Goal: Task Accomplishment & Management: Complete application form

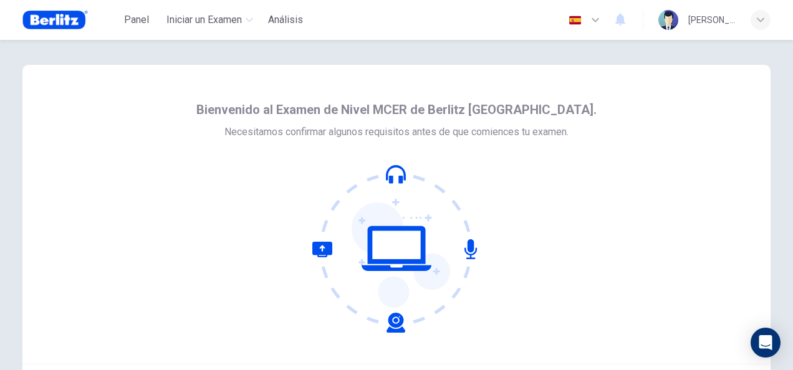
scroll to position [125, 0]
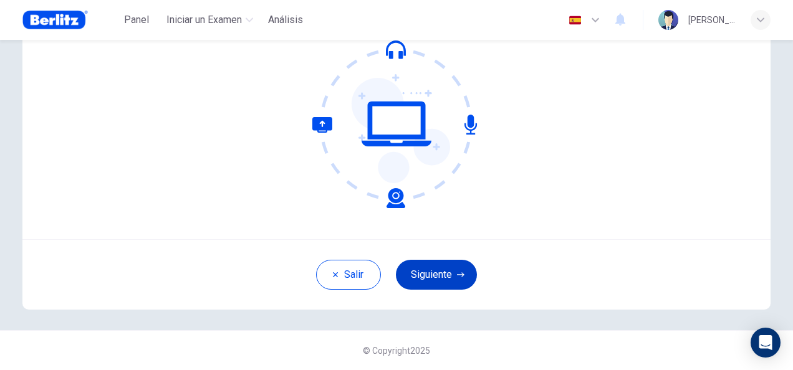
click at [420, 275] on button "Siguiente" at bounding box center [436, 275] width 81 height 30
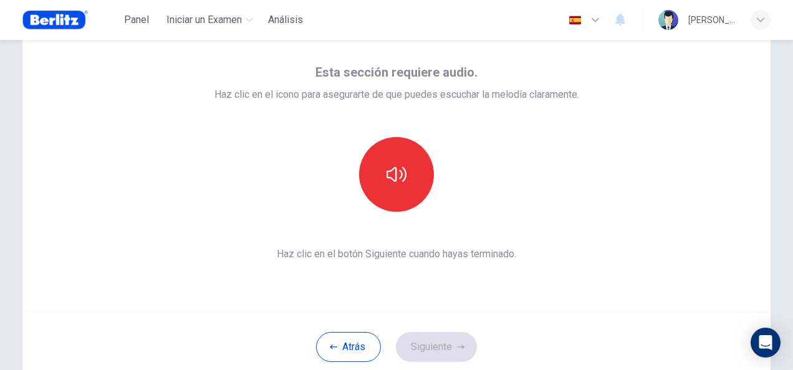
scroll to position [25, 0]
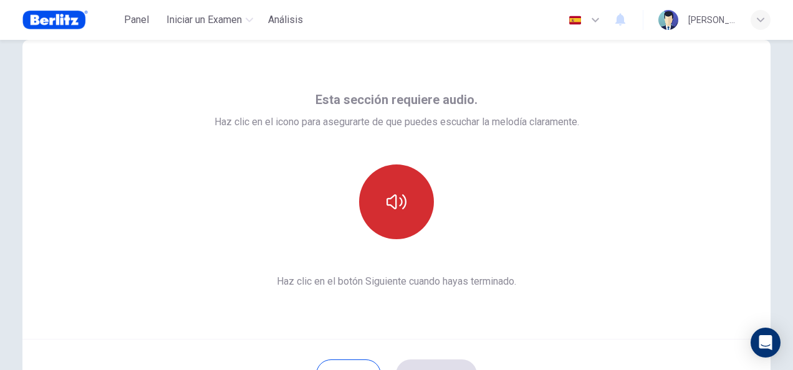
click at [386, 195] on icon "button" at bounding box center [396, 202] width 20 height 20
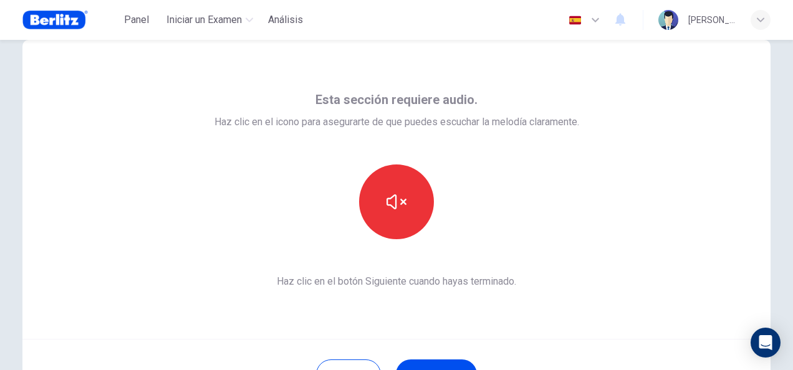
click at [501, 89] on div "Esta sección requiere audio. Haz clic en el icono para asegurarte de que puedes…" at bounding box center [396, 189] width 748 height 299
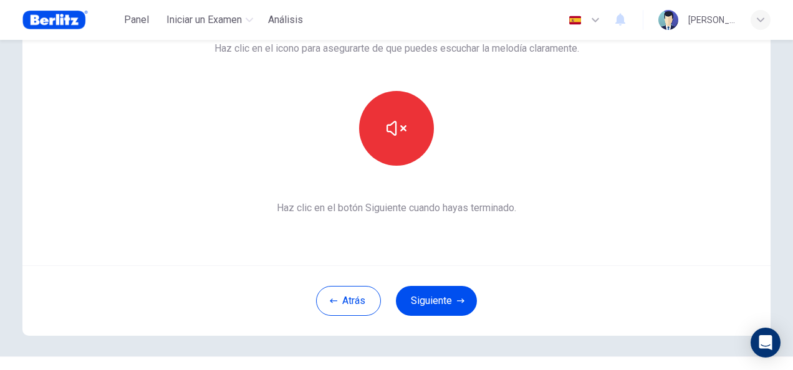
scroll to position [100, 0]
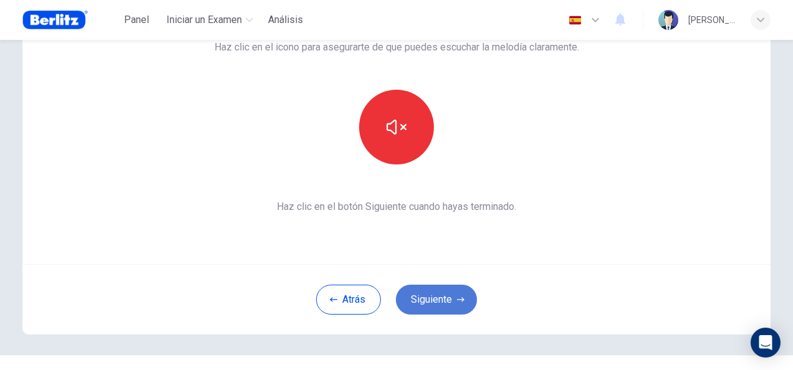
click at [421, 303] on button "Siguiente" at bounding box center [436, 300] width 81 height 30
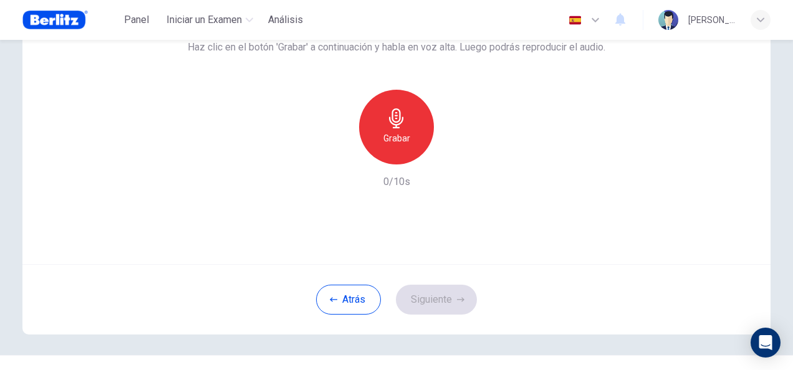
click at [396, 142] on h6 "Grabar" at bounding box center [396, 138] width 27 height 15
click at [445, 302] on button "Siguiente" at bounding box center [436, 300] width 81 height 30
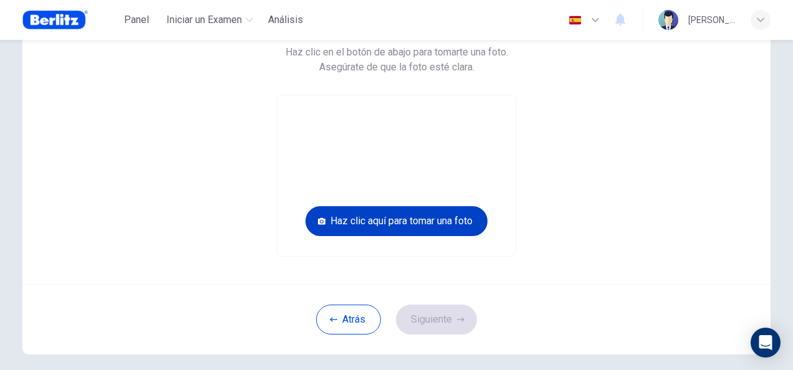
click at [366, 221] on button "Haz clic aquí para tomar una foto" at bounding box center [396, 221] width 182 height 30
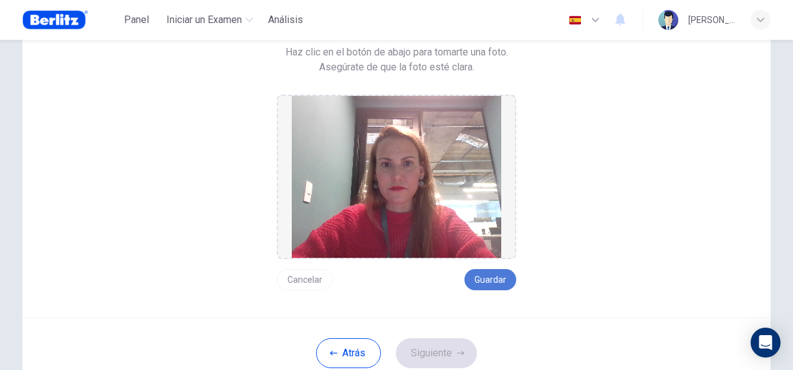
click at [482, 289] on button "Guardar" at bounding box center [490, 279] width 52 height 21
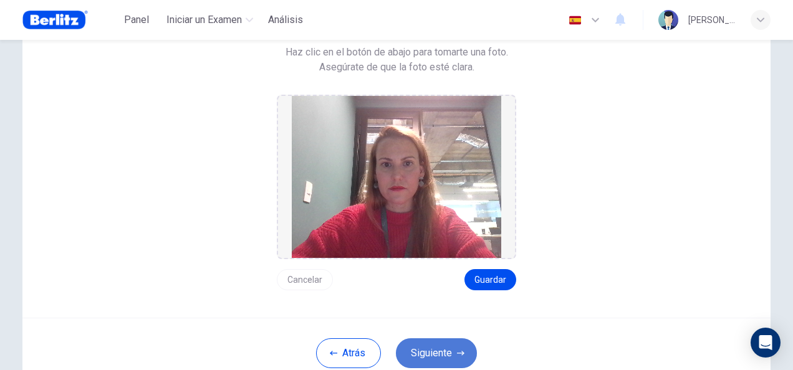
click at [443, 358] on button "Siguiente" at bounding box center [436, 353] width 81 height 30
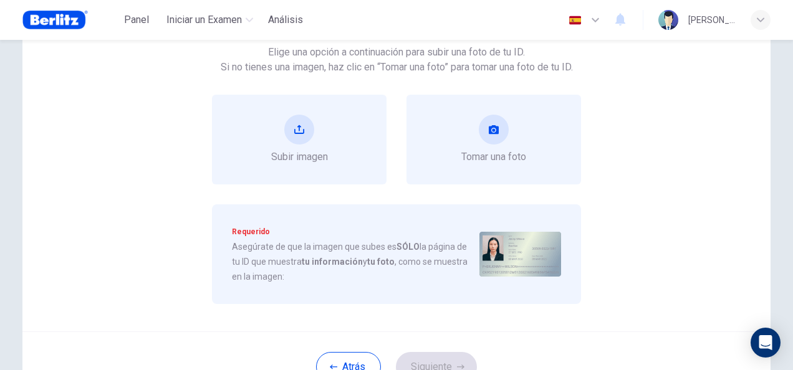
click at [393, 77] on div "Sube una imagen de tu ID. Elige una opción a continuación para subir una foto d…" at bounding box center [396, 159] width 617 height 289
click at [318, 137] on div "Subir imagen" at bounding box center [299, 140] width 57 height 50
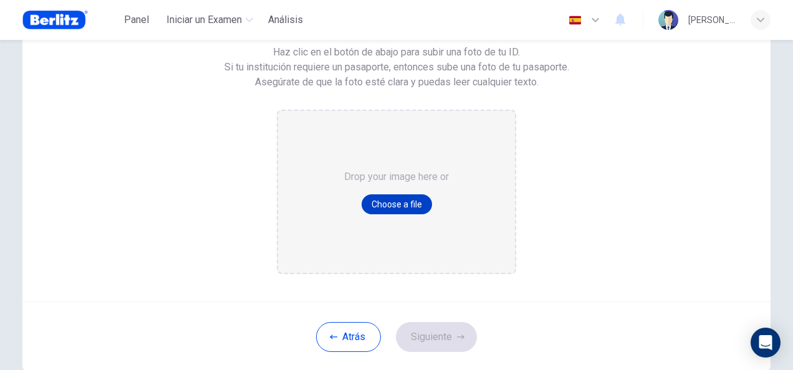
click at [376, 203] on button "Choose a file" at bounding box center [396, 204] width 70 height 20
click at [404, 207] on button "Choose a file" at bounding box center [396, 204] width 70 height 20
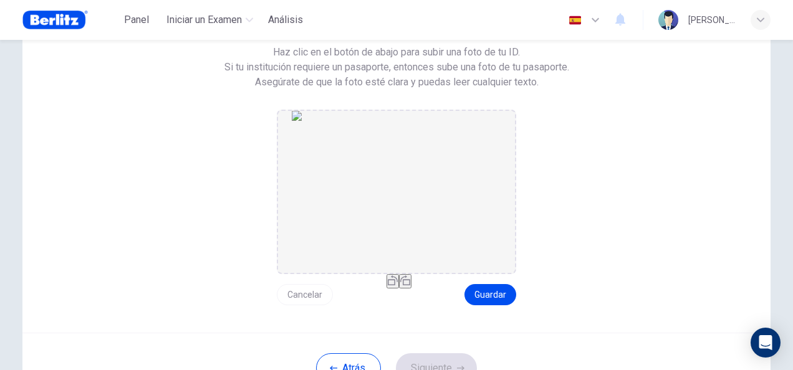
click at [388, 285] on icon "button" at bounding box center [393, 280] width 10 height 10
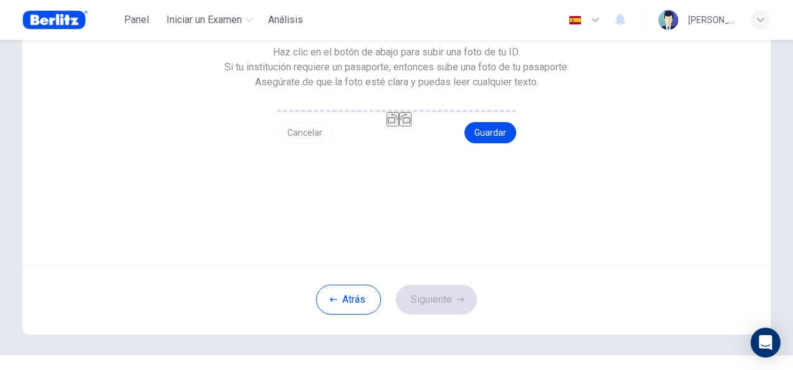
click at [570, 143] on div "Sube una foto de tu ID. Haz clic en el botón de abajo para subir una foto de tu…" at bounding box center [396, 79] width 617 height 128
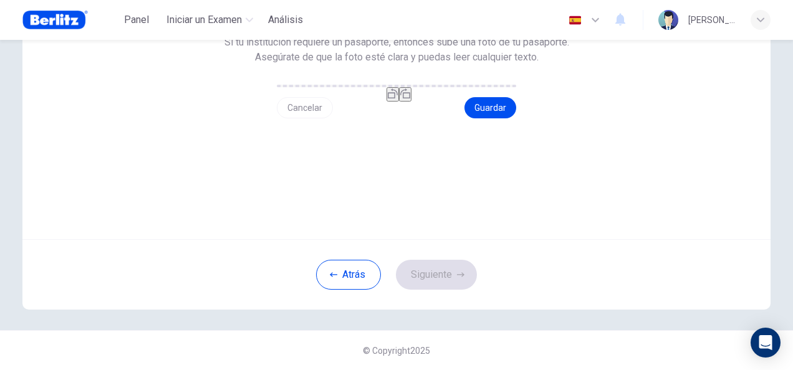
scroll to position [174, 0]
click at [492, 118] on button "Guardar" at bounding box center [490, 107] width 52 height 21
click at [437, 290] on button "Siguiente" at bounding box center [436, 275] width 81 height 30
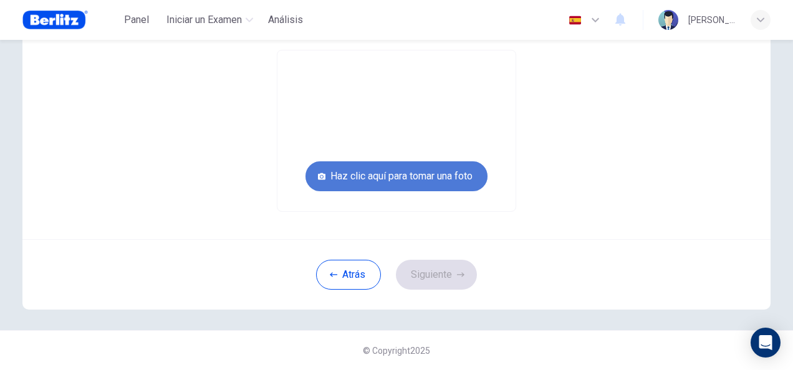
click at [388, 172] on button "Haz clic aquí para tomar una foto" at bounding box center [396, 176] width 182 height 30
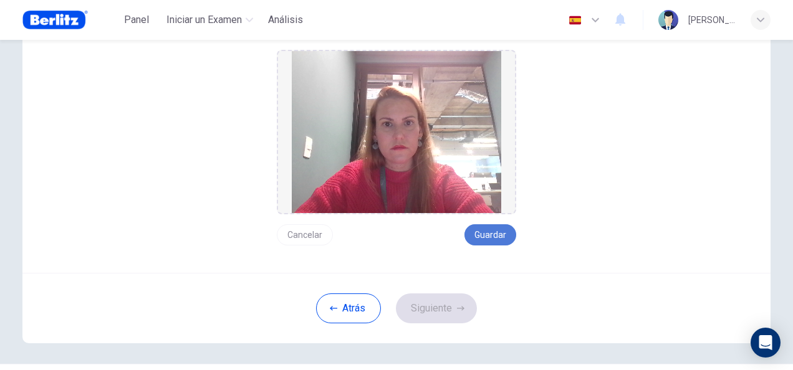
click at [492, 239] on button "Guardar" at bounding box center [490, 234] width 52 height 21
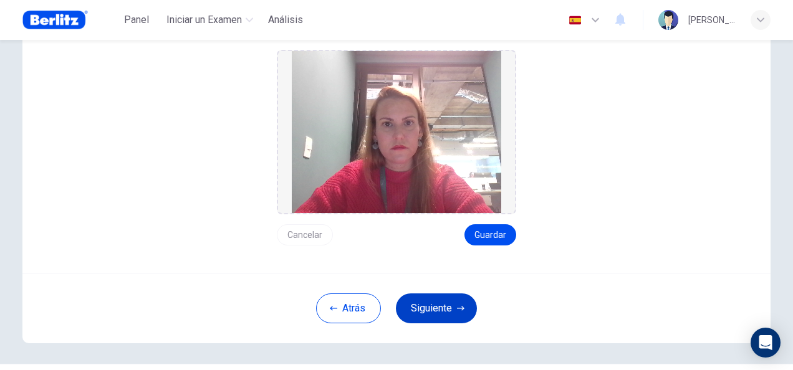
click at [439, 310] on button "Siguiente" at bounding box center [436, 309] width 81 height 30
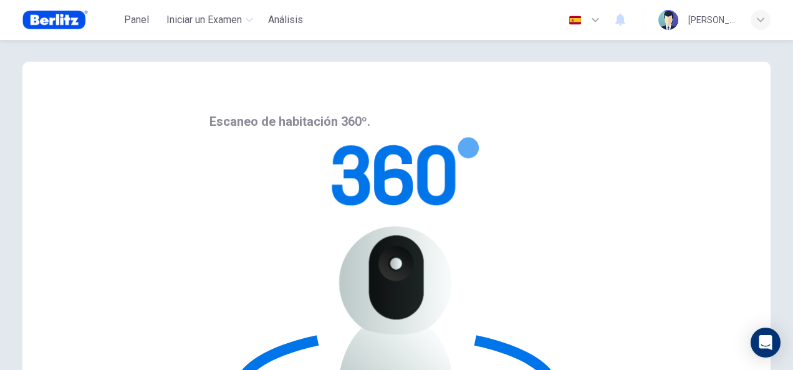
scroll to position [0, 0]
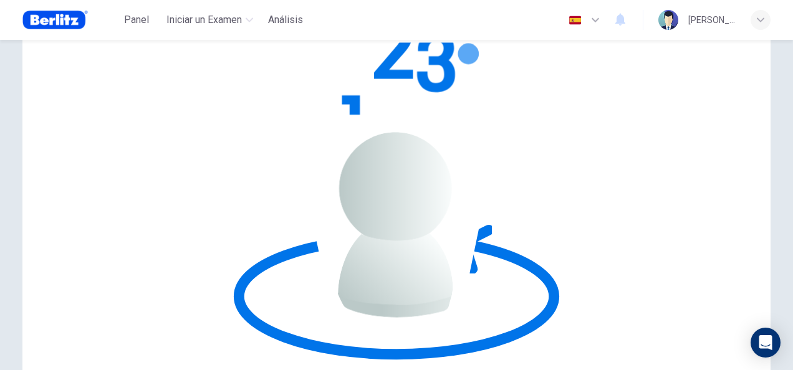
scroll to position [125, 0]
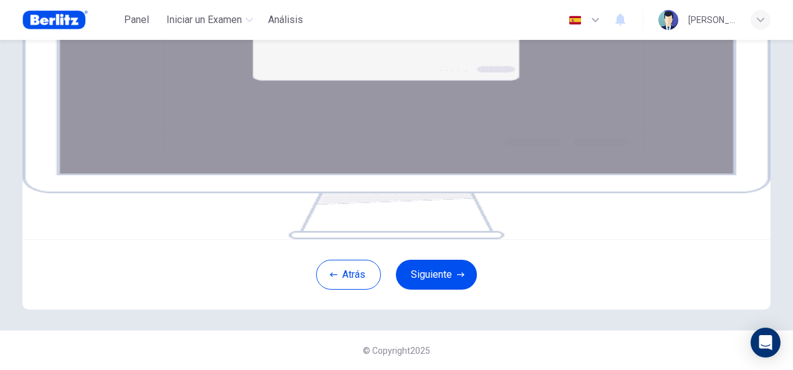
click at [461, 33] on span "Haz clic en el botón Siguiente para seleccionar tu pantalla. Debes compartir tu…" at bounding box center [396, 12] width 397 height 42
click at [437, 280] on button "Siguiente" at bounding box center [436, 275] width 81 height 30
click at [419, 284] on button "Siguiente" at bounding box center [436, 275] width 81 height 30
click at [434, 282] on button "Siguiente" at bounding box center [436, 275] width 81 height 30
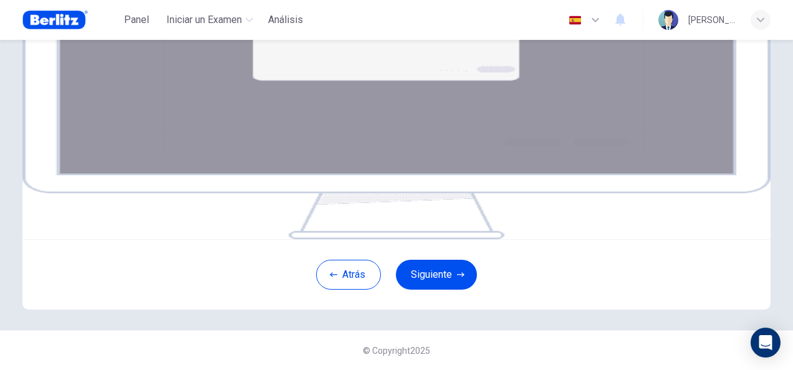
click at [586, 218] on div "Tu pantalla también será grabada. Haz clic en el botón Siguiente para seleccion…" at bounding box center [396, 89] width 748 height 299
click at [457, 279] on icon "button" at bounding box center [460, 274] width 7 height 7
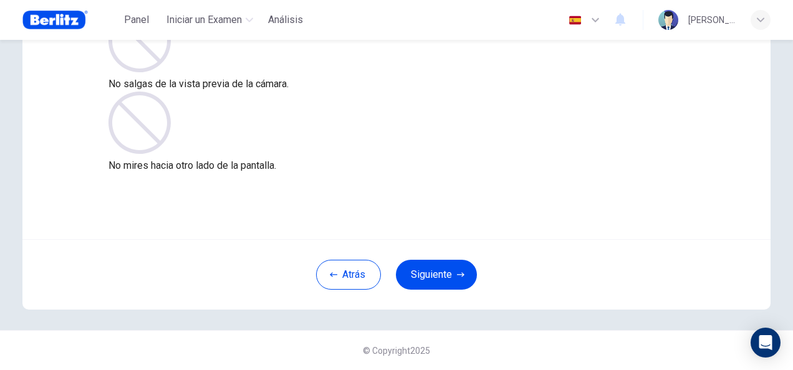
scroll to position [125, 0]
click at [451, 278] on button "Siguiente" at bounding box center [436, 275] width 81 height 30
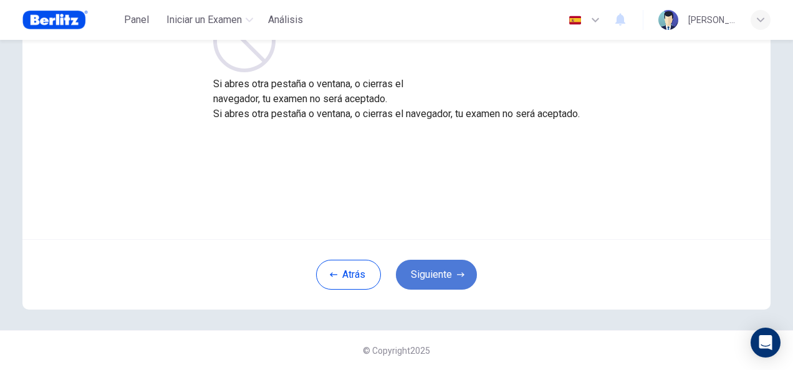
click at [451, 279] on button "Siguiente" at bounding box center [436, 275] width 81 height 30
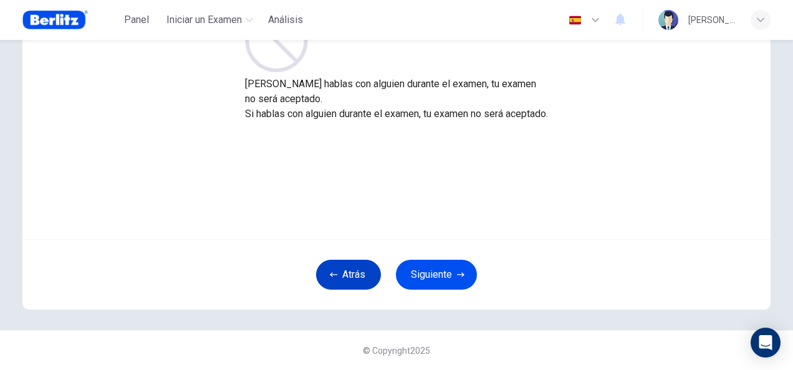
click at [353, 278] on button "Atrás" at bounding box center [348, 275] width 65 height 30
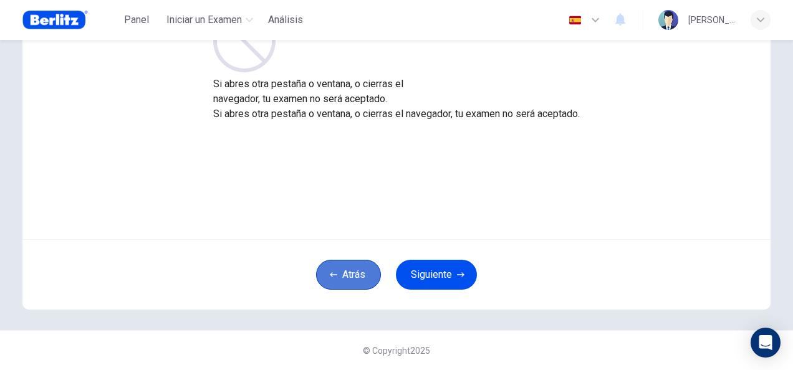
click at [353, 278] on button "Atrás" at bounding box center [348, 275] width 65 height 30
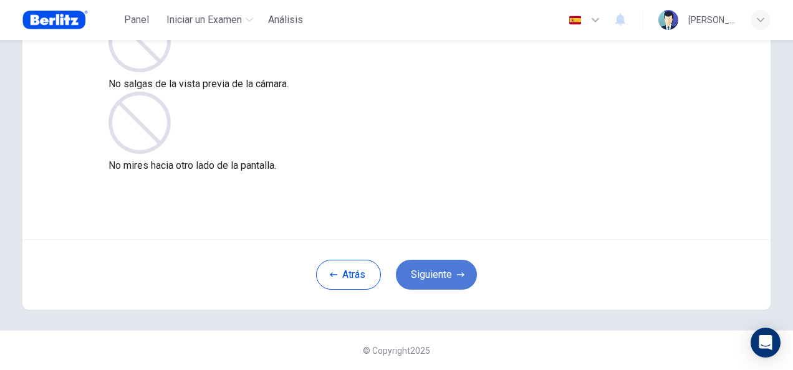
click at [436, 272] on button "Siguiente" at bounding box center [436, 275] width 81 height 30
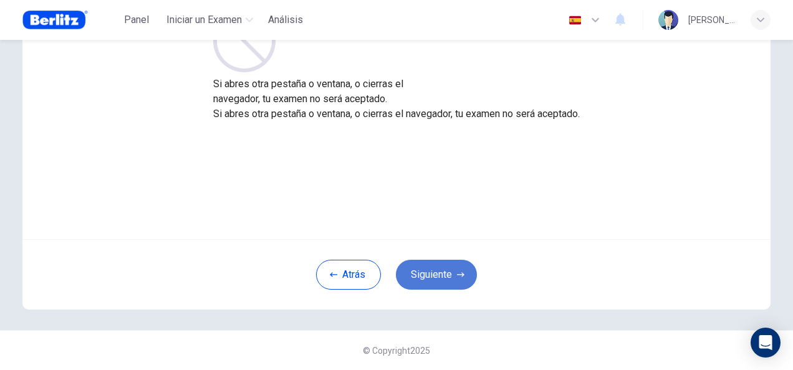
click at [439, 277] on button "Siguiente" at bounding box center [436, 275] width 81 height 30
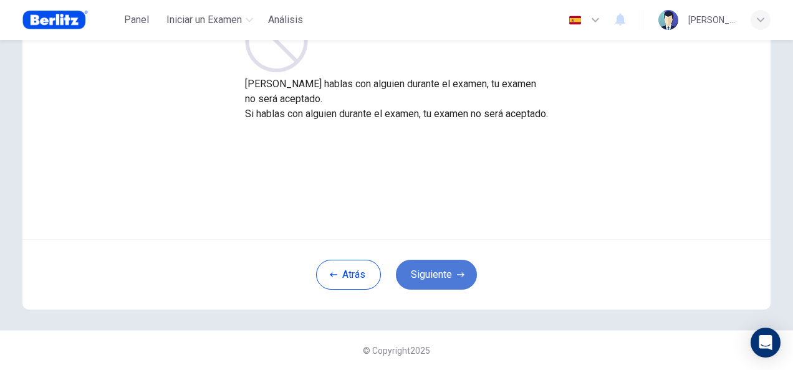
click at [442, 279] on button "Siguiente" at bounding box center [436, 275] width 81 height 30
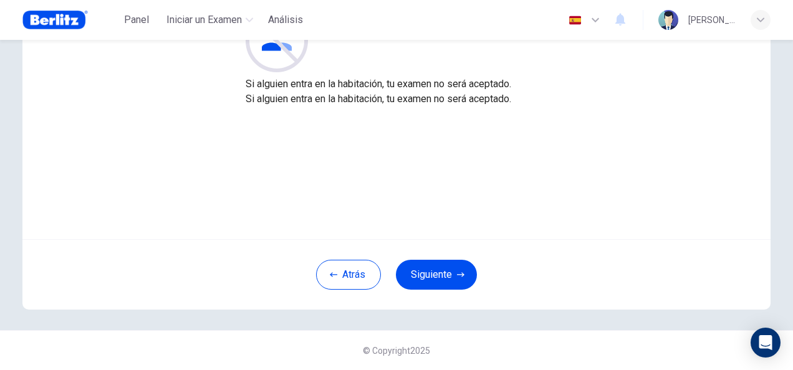
drag, startPoint x: 442, startPoint y: 279, endPoint x: 254, endPoint y: 264, distance: 188.8
click at [254, 264] on div "Atrás Siguiente" at bounding box center [396, 274] width 748 height 70
click at [440, 270] on button "Siguiente" at bounding box center [436, 275] width 81 height 30
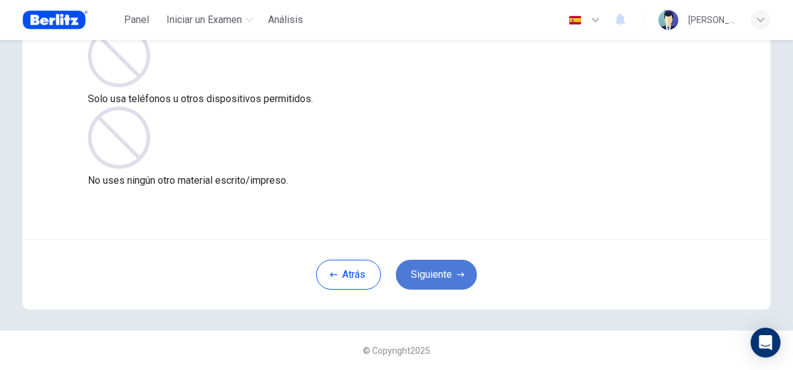
click at [440, 270] on button "Siguiente" at bounding box center [436, 275] width 81 height 30
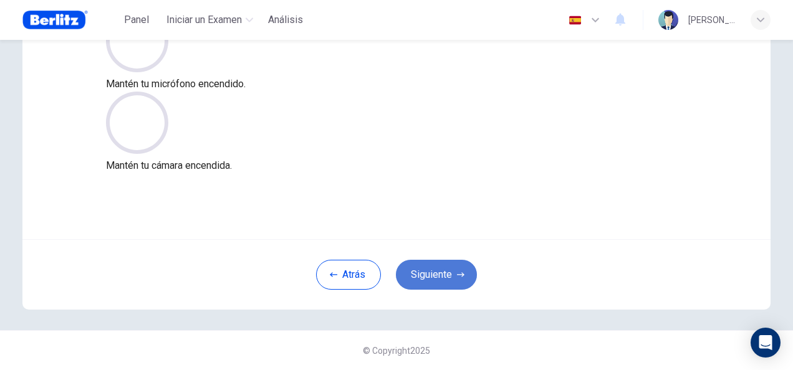
click at [442, 272] on button "Siguiente" at bounding box center [436, 275] width 81 height 30
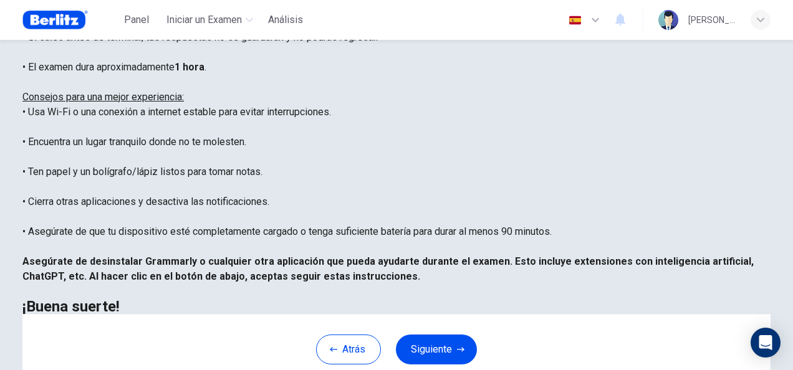
click at [443, 272] on div "Estás a punto de comenzar el examen Colocación . Antes de comenzar el examen: •…" at bounding box center [396, 134] width 748 height 359
click at [229, 212] on div "Estás a punto de comenzar el examen Colocación . Antes de comenzar el examen: •…" at bounding box center [396, 134] width 748 height 359
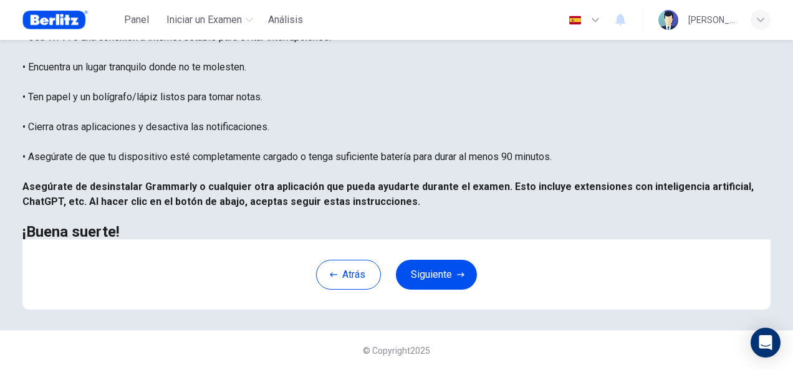
scroll to position [283, 0]
click at [457, 275] on icon "button" at bounding box center [460, 274] width 7 height 7
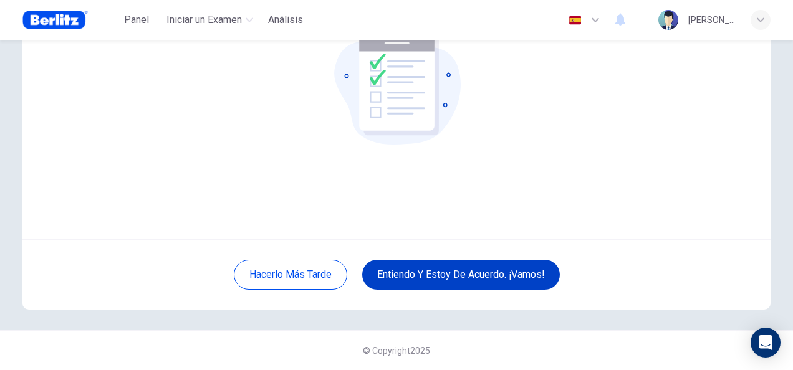
scroll to position [125, 0]
click at [457, 275] on button "Entiendo y estoy de acuerdo. ¡Vamos!" at bounding box center [461, 275] width 198 height 30
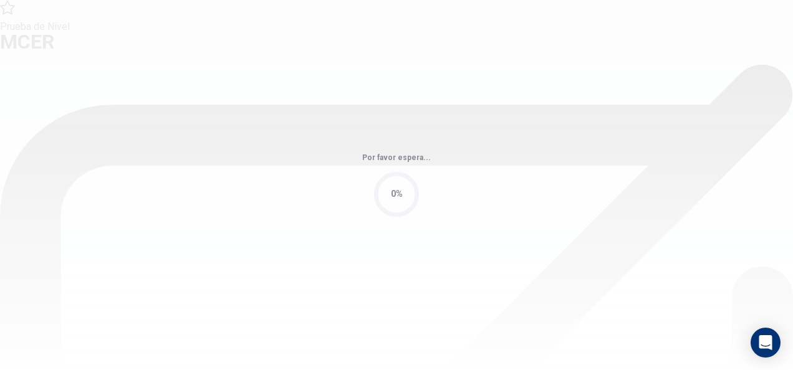
click at [458, 278] on div "Por favor espera... 0%" at bounding box center [396, 185] width 793 height 370
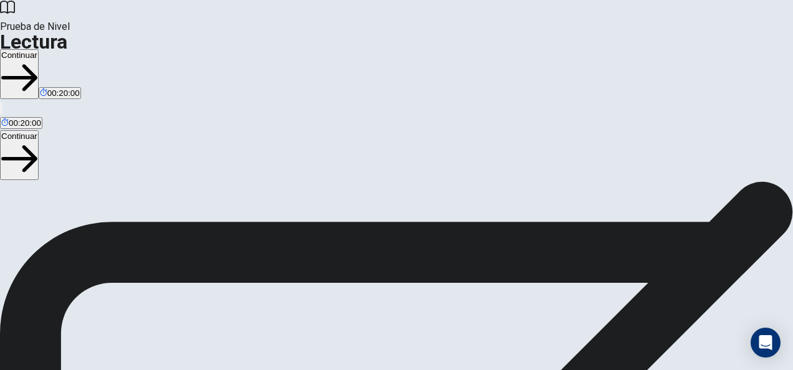
click at [39, 130] on button "Continuar" at bounding box center [19, 155] width 39 height 50
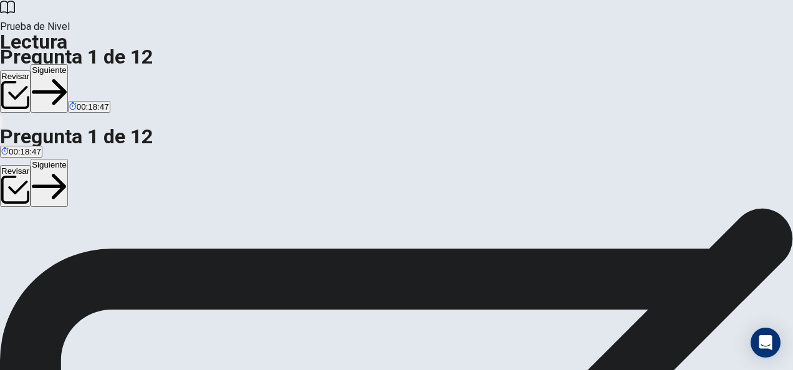
scroll to position [75, 0]
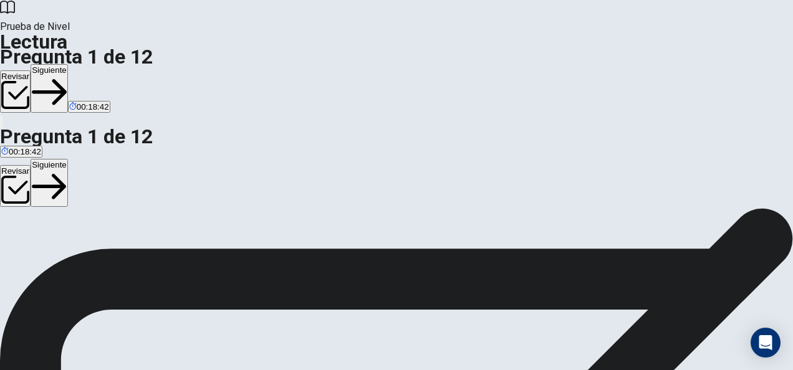
click at [68, 159] on button "Siguiente" at bounding box center [49, 183] width 37 height 49
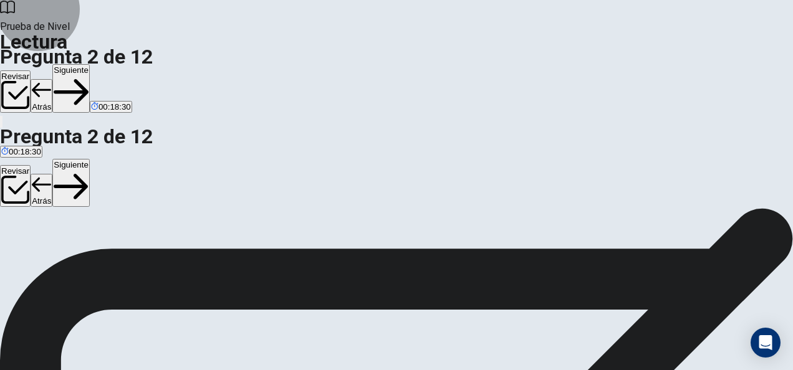
click at [90, 159] on button "Siguiente" at bounding box center [70, 183] width 37 height 49
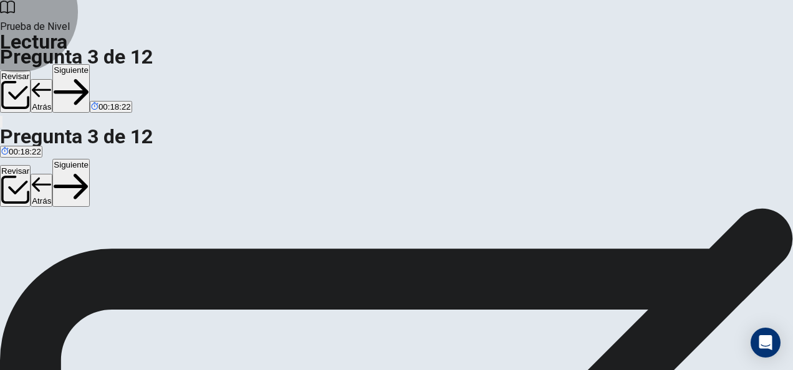
click at [90, 159] on button "Siguiente" at bounding box center [70, 183] width 37 height 49
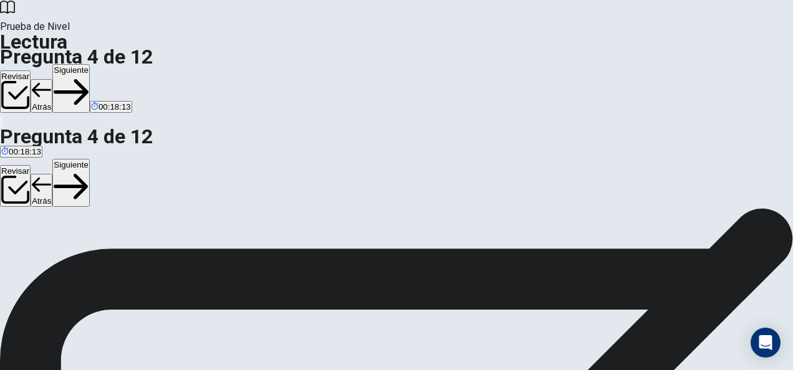
click at [90, 159] on button "Siguiente" at bounding box center [70, 183] width 37 height 49
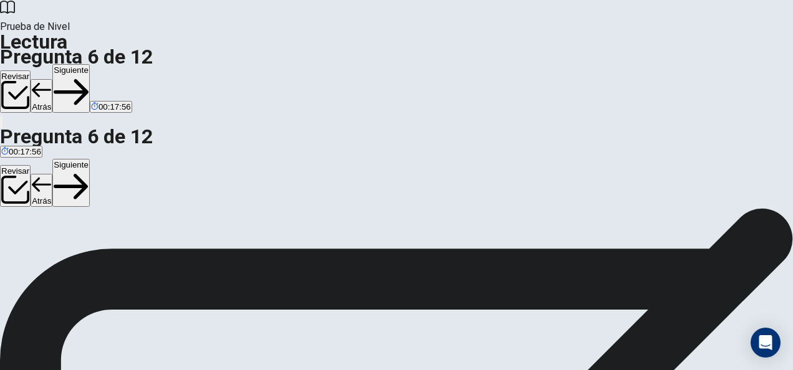
click at [90, 159] on button "Siguiente" at bounding box center [70, 183] width 37 height 49
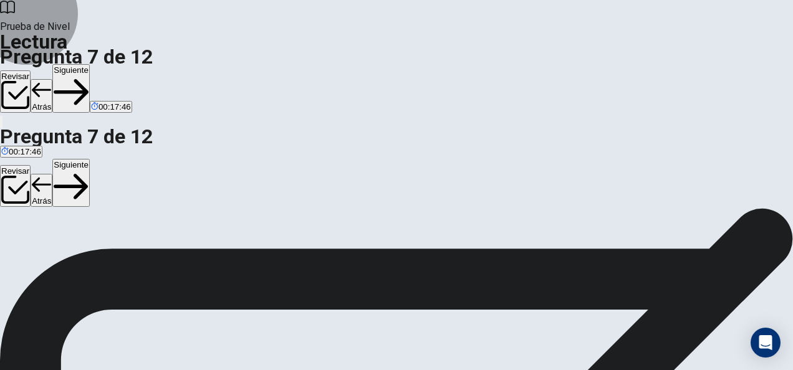
click at [90, 159] on button "Siguiente" at bounding box center [70, 183] width 37 height 49
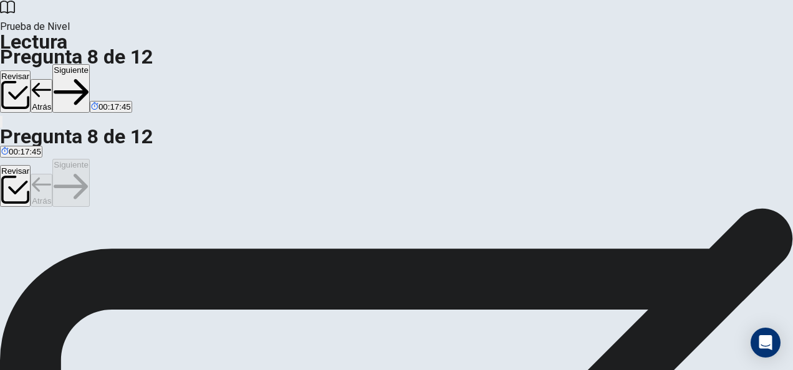
scroll to position [39, 0]
click at [90, 159] on button "Siguiente" at bounding box center [70, 183] width 37 height 49
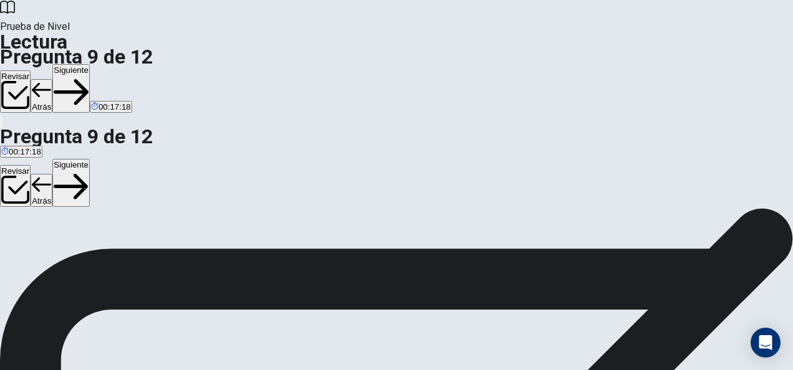
click at [90, 159] on button "Siguiente" at bounding box center [70, 183] width 37 height 49
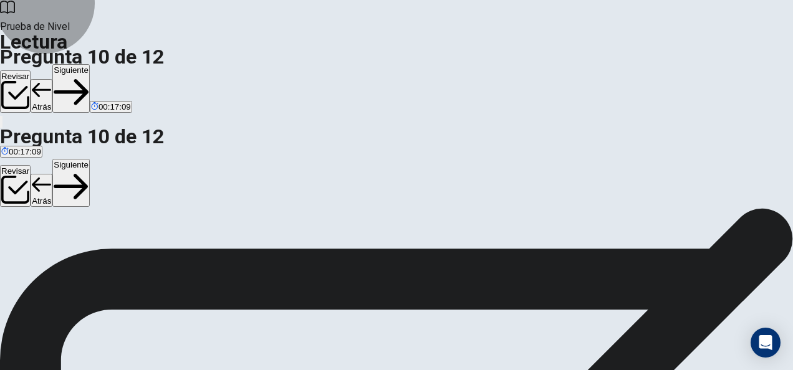
click at [90, 159] on button "Siguiente" at bounding box center [70, 183] width 37 height 49
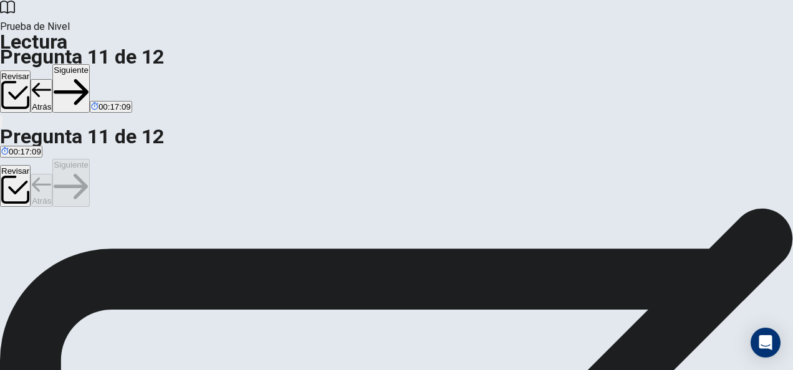
scroll to position [9, 0]
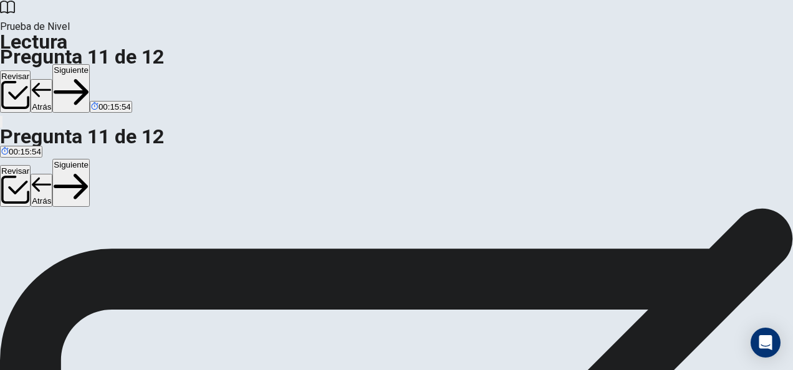
click at [90, 159] on button "Siguiente" at bounding box center [70, 183] width 37 height 49
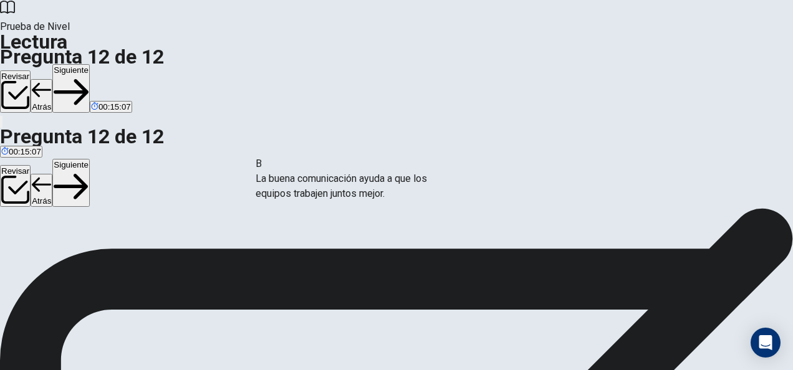
drag, startPoint x: 163, startPoint y: 218, endPoint x: 378, endPoint y: 185, distance: 216.9
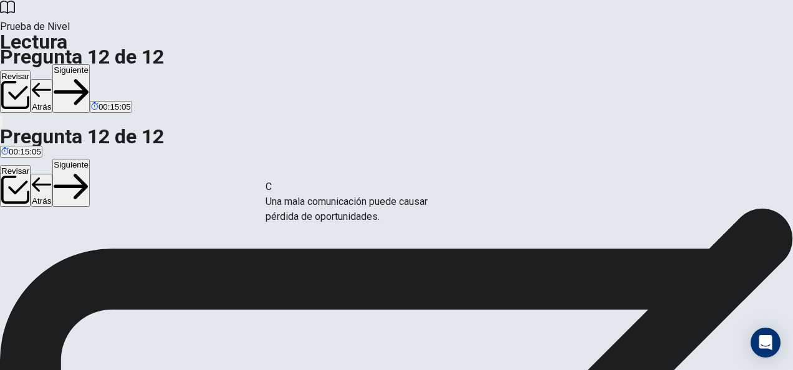
drag, startPoint x: 123, startPoint y: 224, endPoint x: 351, endPoint y: 213, distance: 228.4
drag, startPoint x: 137, startPoint y: 292, endPoint x: 144, endPoint y: 275, distance: 17.6
drag, startPoint x: 147, startPoint y: 203, endPoint x: 401, endPoint y: 269, distance: 262.3
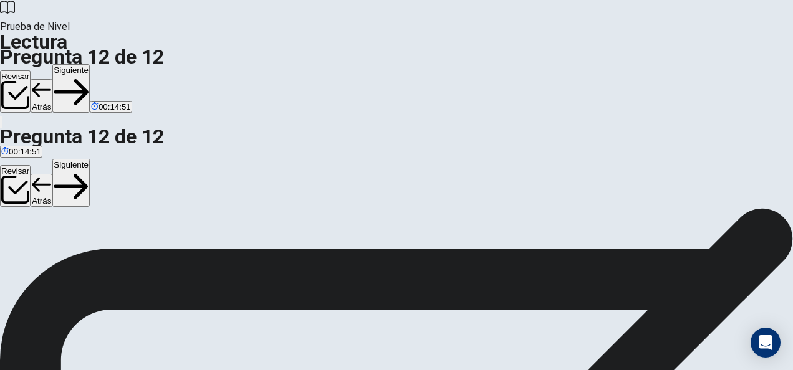
scroll to position [67, 0]
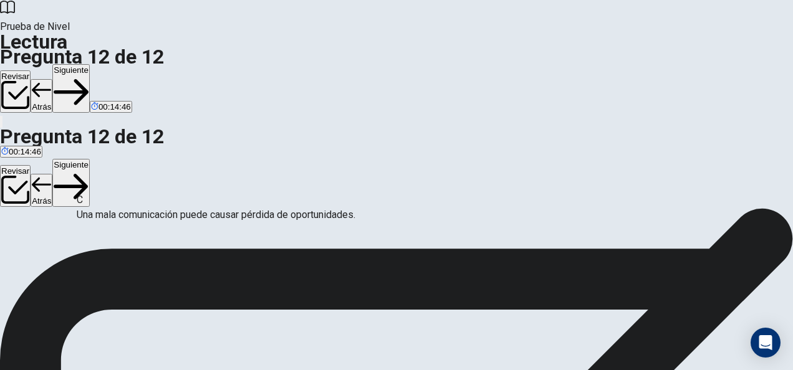
drag, startPoint x: 360, startPoint y: 216, endPoint x: 157, endPoint y: 219, distance: 203.2
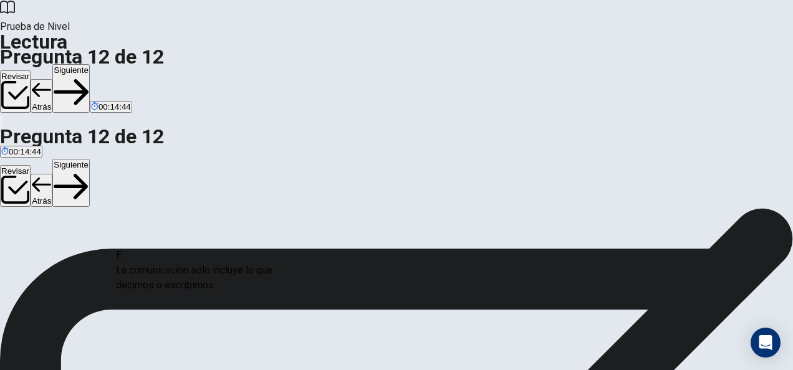
scroll to position [70, 0]
drag, startPoint x: 137, startPoint y: 275, endPoint x: 368, endPoint y: 254, distance: 232.2
drag, startPoint x: 371, startPoint y: 214, endPoint x: 117, endPoint y: 224, distance: 254.5
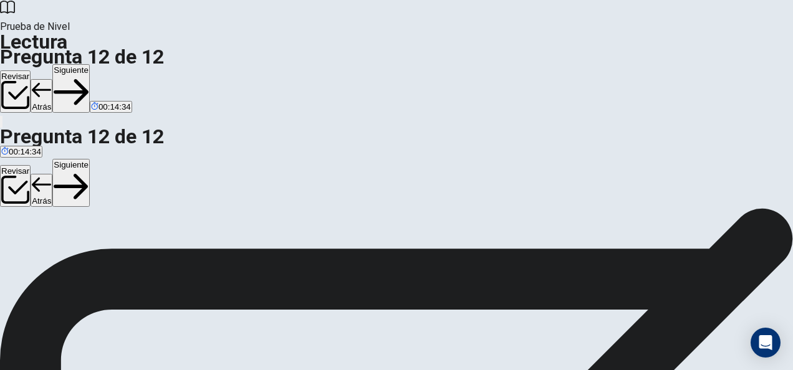
scroll to position [142, 0]
drag, startPoint x: 140, startPoint y: 267, endPoint x: 371, endPoint y: 242, distance: 232.6
click at [90, 159] on button "Siguiente" at bounding box center [70, 183] width 37 height 49
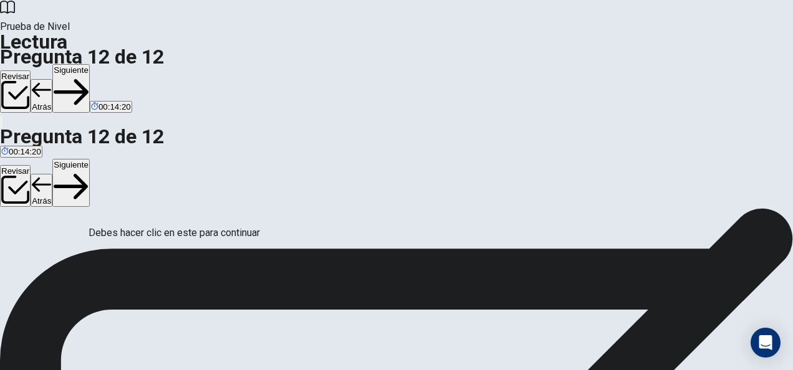
scroll to position [115, 0]
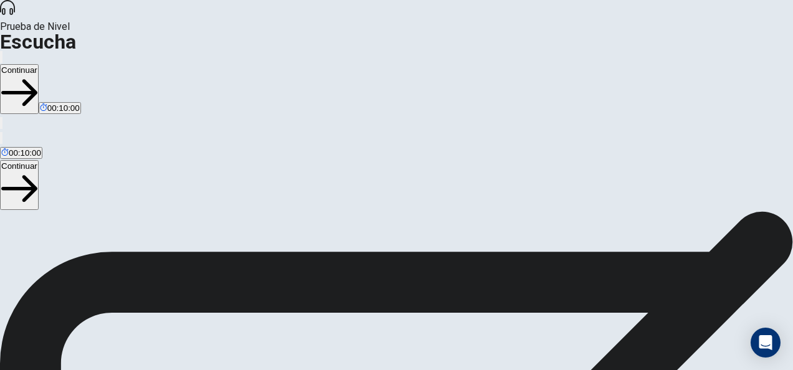
click at [39, 160] on button "Continuar" at bounding box center [19, 185] width 39 height 50
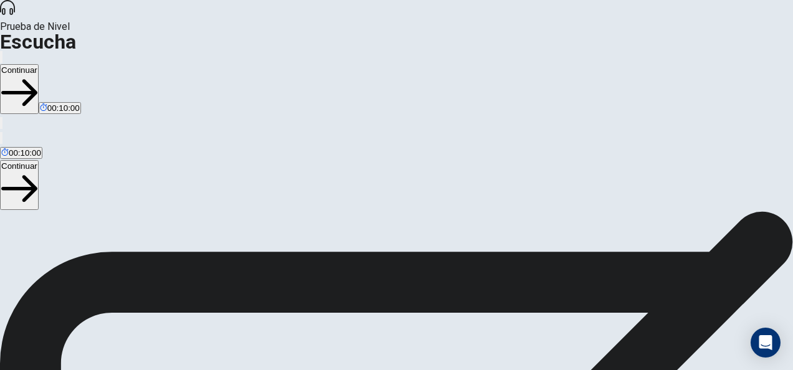
scroll to position [96, 0]
click at [1, 141] on icon "button" at bounding box center [1, 141] width 0 height 0
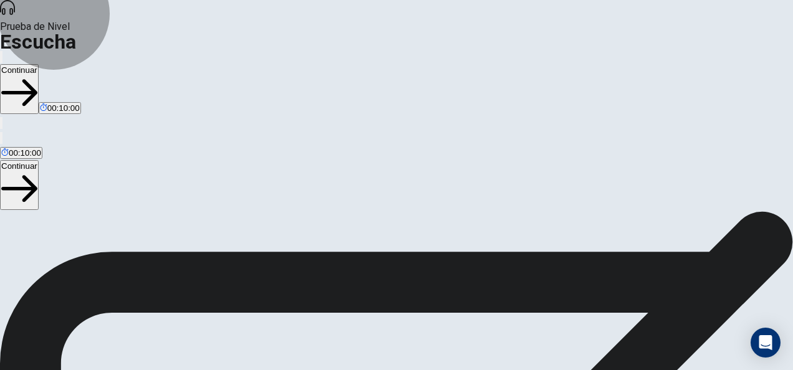
click at [39, 160] on button "Continuar" at bounding box center [19, 185] width 39 height 50
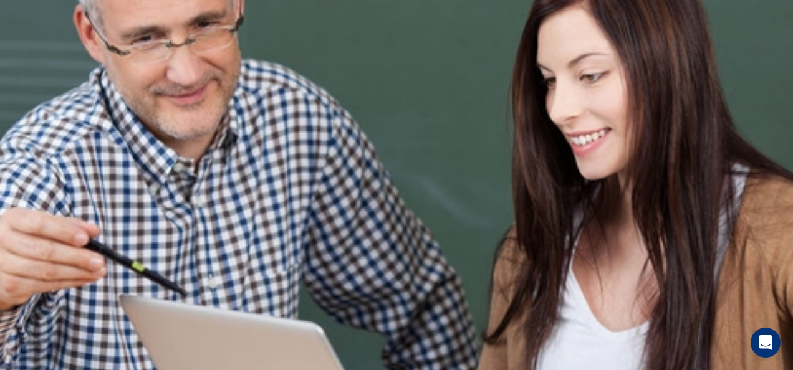
scroll to position [0, 0]
click at [2, 120] on button "button" at bounding box center [1, 126] width 2 height 12
click at [770, 72] on span at bounding box center [770, 72] width 0 height 0
type input "***"
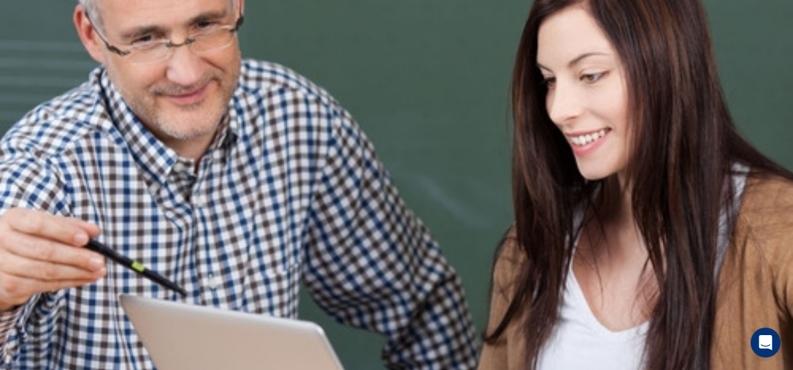
click at [770, 72] on span at bounding box center [770, 72] width 0 height 0
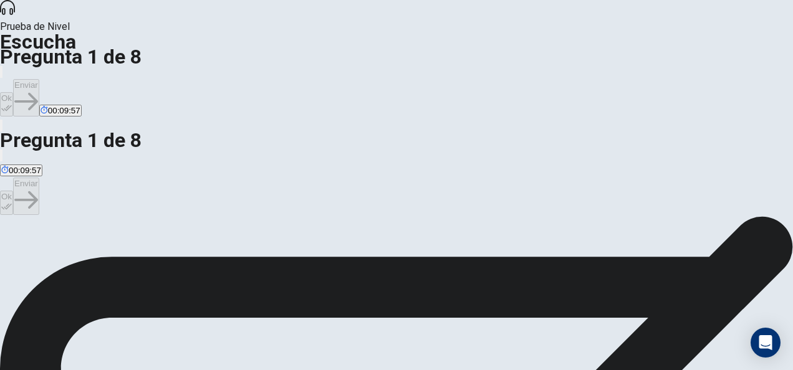
scroll to position [100, 0]
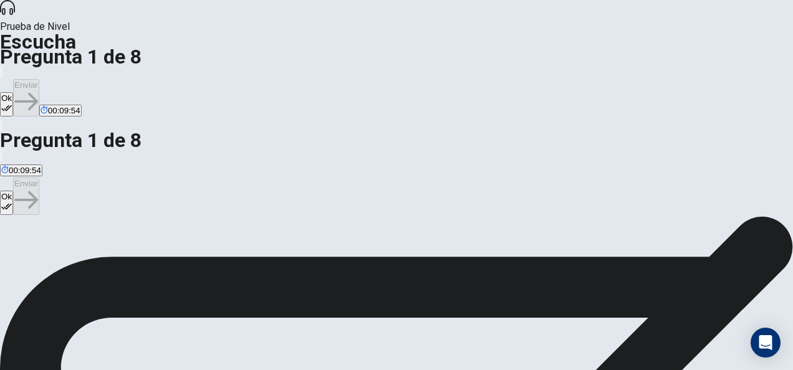
click at [13, 191] on button "Ok" at bounding box center [6, 203] width 13 height 24
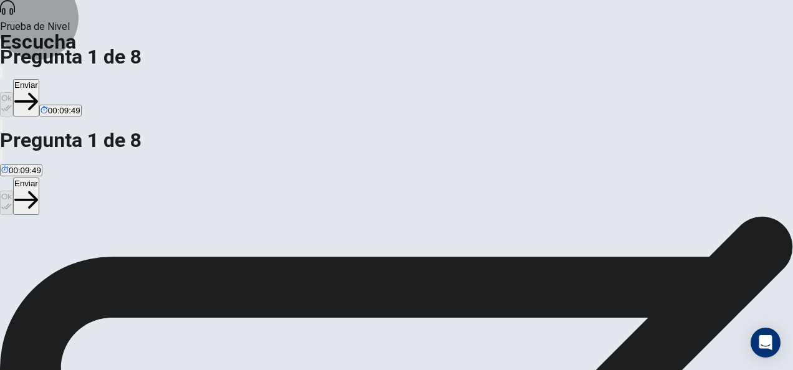
click at [39, 178] on button "Enviar" at bounding box center [26, 196] width 26 height 37
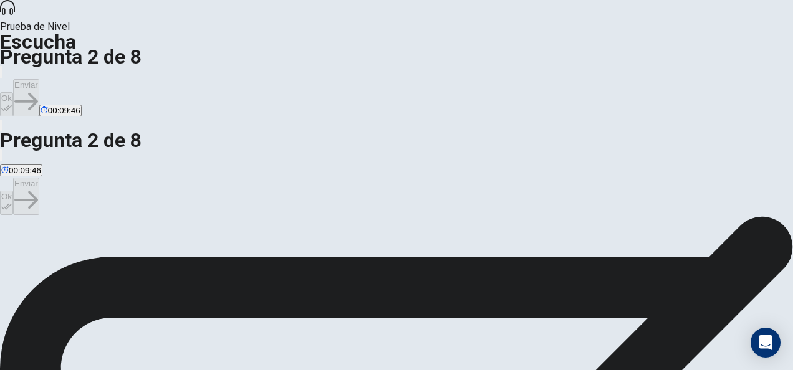
click at [13, 191] on button "Ok" at bounding box center [6, 203] width 13 height 24
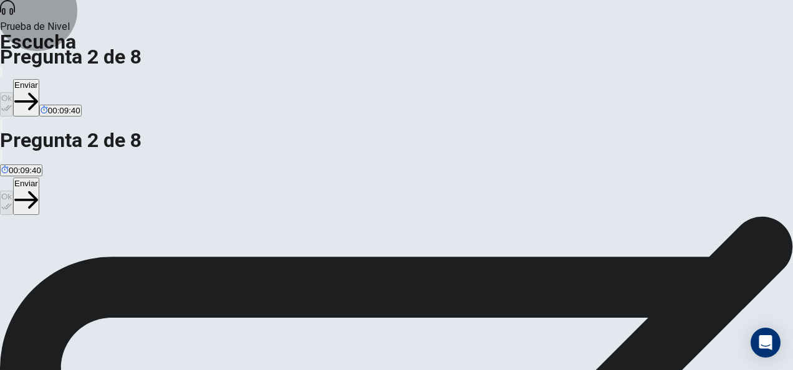
click at [39, 178] on button "Enviar" at bounding box center [26, 196] width 26 height 37
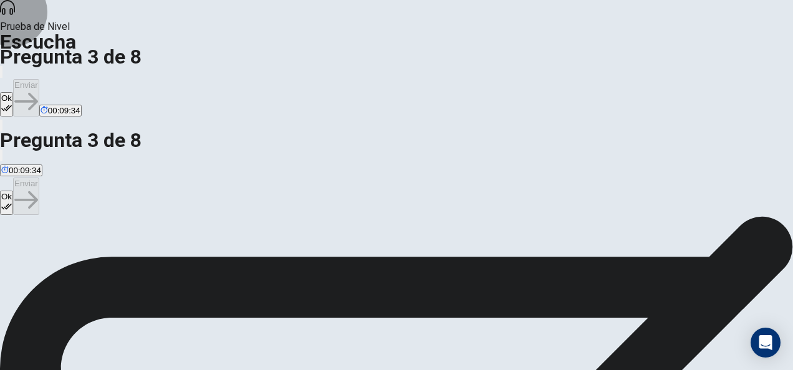
click at [13, 191] on button "Ok" at bounding box center [6, 203] width 13 height 24
click at [39, 178] on button "Enviar" at bounding box center [26, 196] width 26 height 37
click at [13, 191] on button "Ok" at bounding box center [6, 203] width 13 height 24
click at [39, 178] on button "Enviar" at bounding box center [26, 196] width 26 height 37
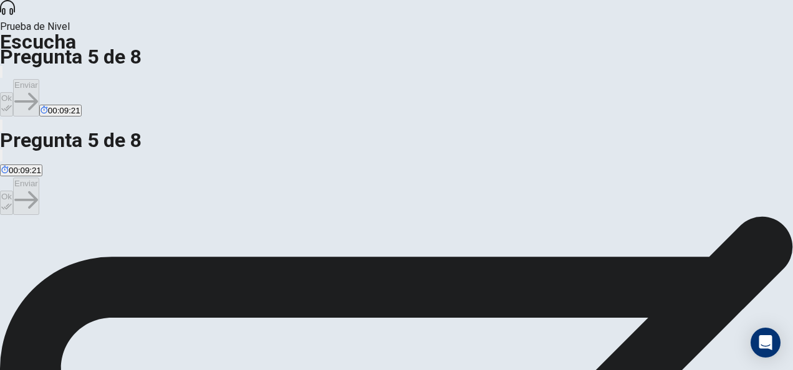
click at [13, 191] on button "Ok" at bounding box center [6, 203] width 13 height 24
click at [39, 178] on button "Enviar" at bounding box center [26, 196] width 26 height 37
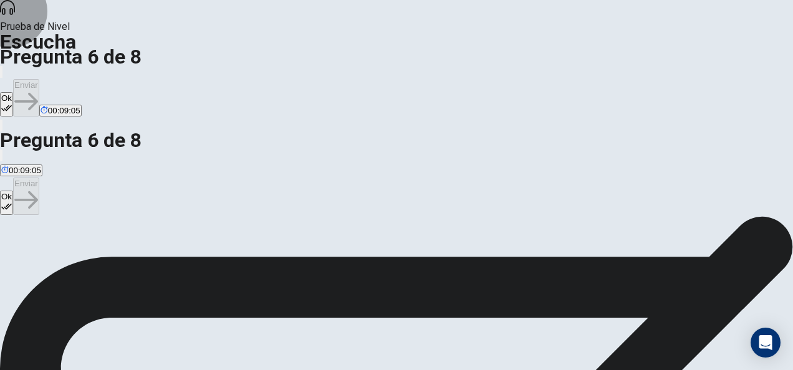
click at [13, 191] on button "Ok" at bounding box center [6, 203] width 13 height 24
click at [39, 178] on button "Enviar" at bounding box center [26, 196] width 26 height 37
click at [13, 191] on button "Ok" at bounding box center [6, 203] width 13 height 24
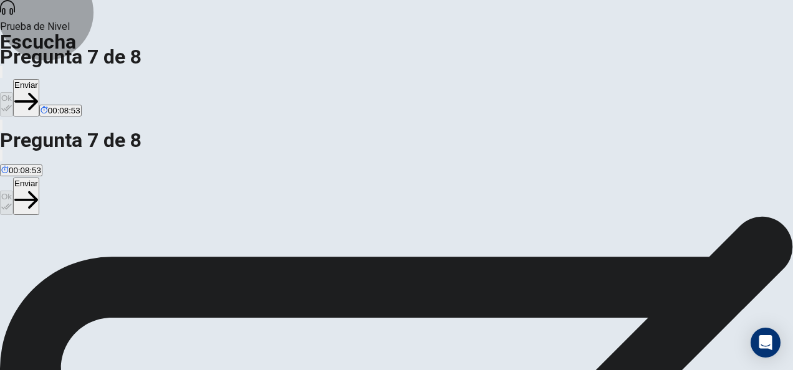
click at [38, 191] on icon "button" at bounding box center [26, 199] width 24 height 17
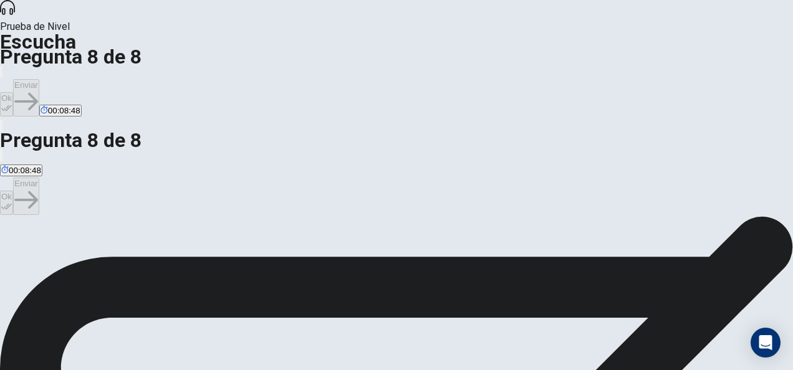
click at [13, 191] on button "Ok" at bounding box center [6, 203] width 13 height 24
click at [39, 178] on button "Enviar" at bounding box center [26, 196] width 26 height 37
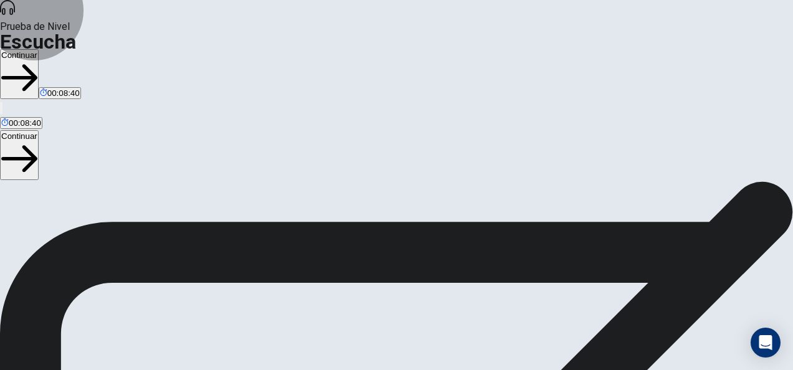
click at [39, 130] on button "Continuar" at bounding box center [19, 155] width 39 height 50
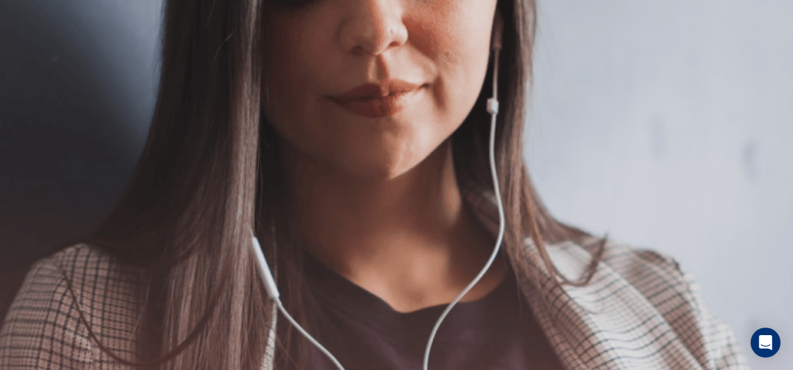
scroll to position [0, 0]
click at [39, 145] on button "Continuar" at bounding box center [19, 170] width 39 height 50
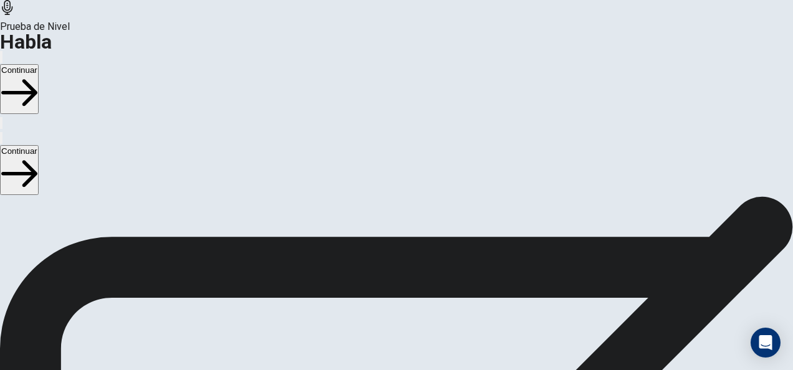
drag, startPoint x: 388, startPoint y: 218, endPoint x: 547, endPoint y: 179, distance: 163.7
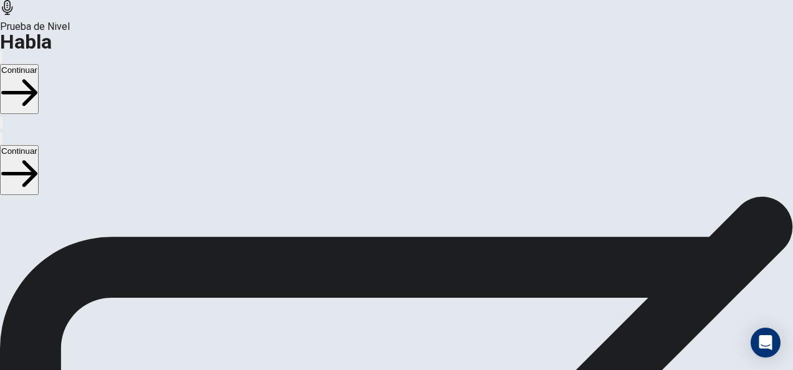
scroll to position [378, 0]
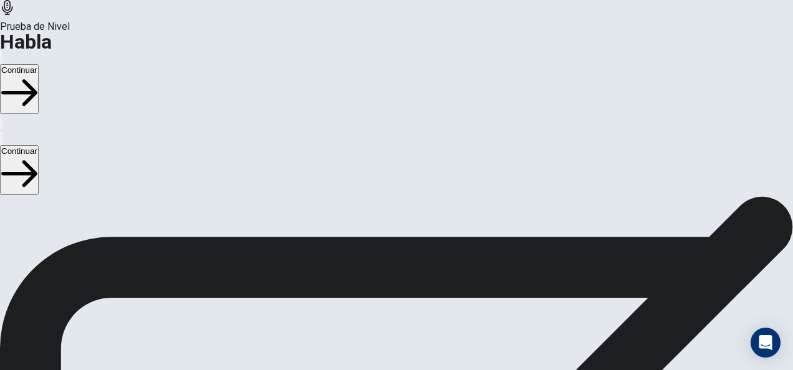
click at [455, 145] on div "Continuar" at bounding box center [396, 170] width 793 height 51
click at [1, 141] on icon "button" at bounding box center [1, 141] width 0 height 0
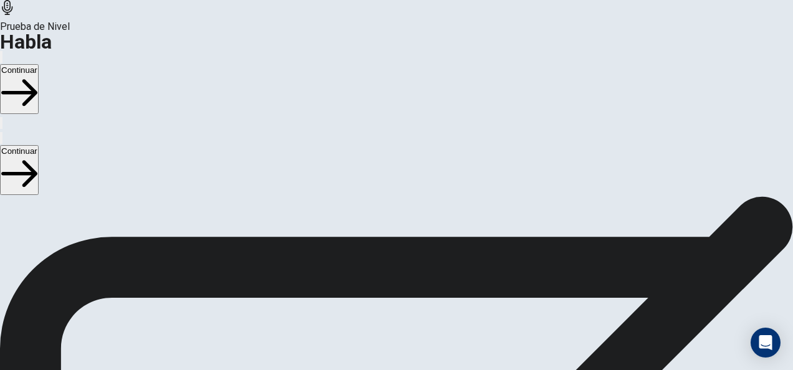
click at [770, 72] on span at bounding box center [770, 72] width 0 height 0
click at [39, 145] on button "Continuar" at bounding box center [19, 170] width 39 height 50
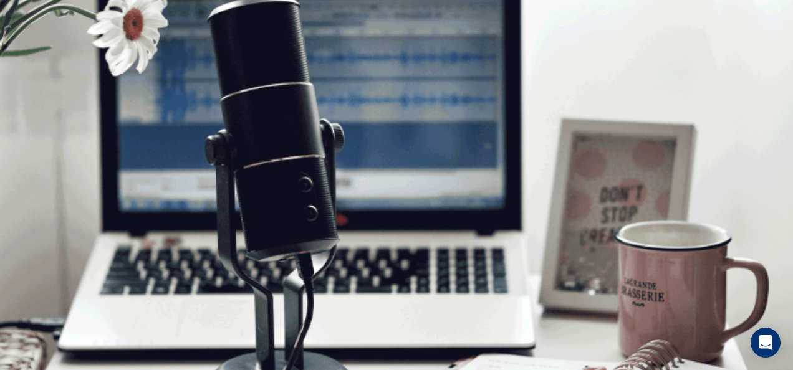
scroll to position [0, 0]
click at [39, 145] on button "Continuar" at bounding box center [19, 170] width 39 height 50
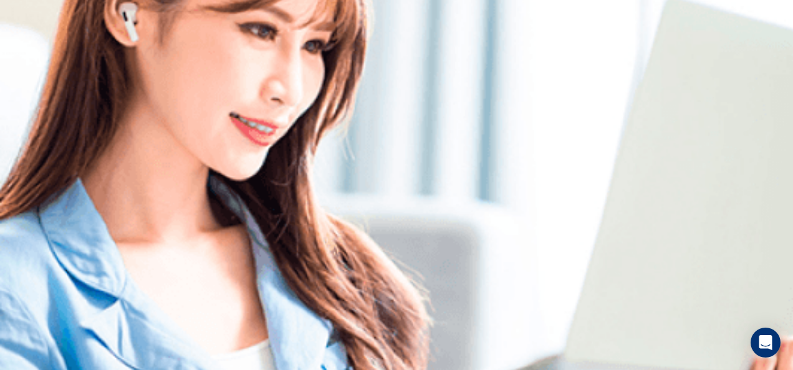
scroll to position [276, 0]
click at [733, 153] on div "Por favor escuche atentamente." at bounding box center [396, 273] width 793 height 910
type input "***"
click at [770, 72] on span at bounding box center [770, 72] width 0 height 0
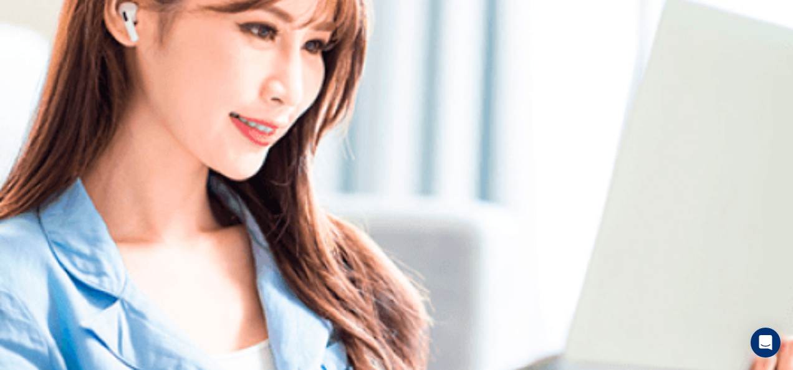
scroll to position [276, 0]
click at [641, 220] on div "Por favor escuche atentamente." at bounding box center [396, 273] width 793 height 910
click at [629, 232] on div "Por favor escuche atentamente." at bounding box center [396, 273] width 793 height 910
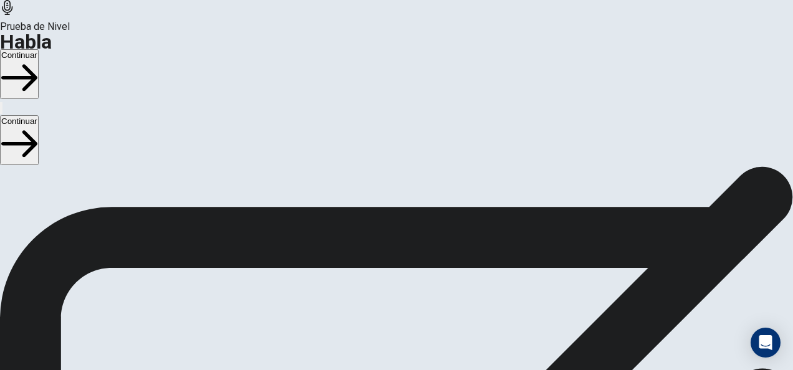
scroll to position [0, 0]
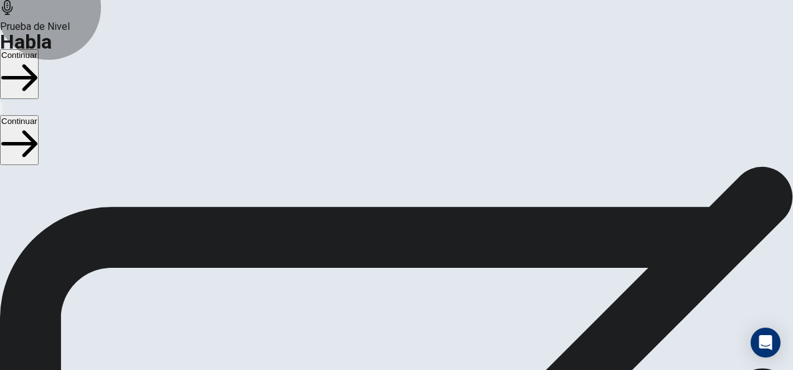
click at [39, 115] on button "Continuar" at bounding box center [19, 140] width 39 height 50
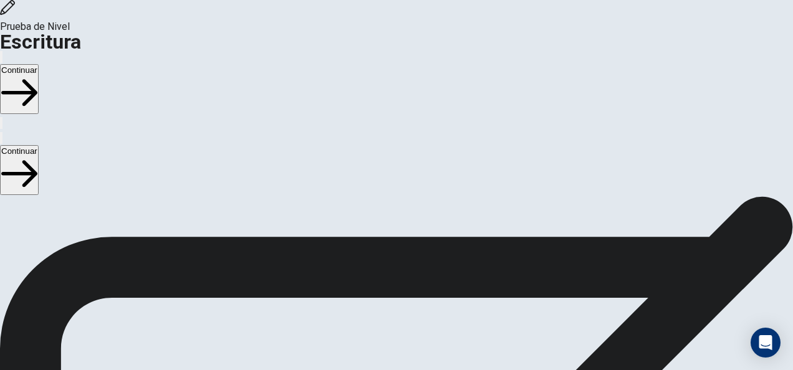
click at [39, 145] on button "Continuar" at bounding box center [19, 170] width 39 height 50
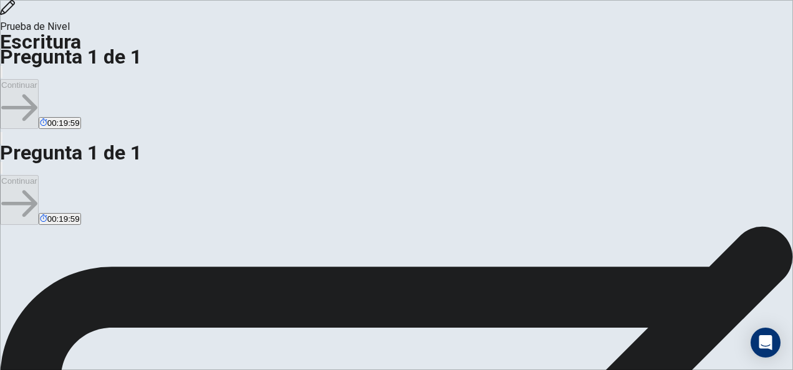
type textarea "*"
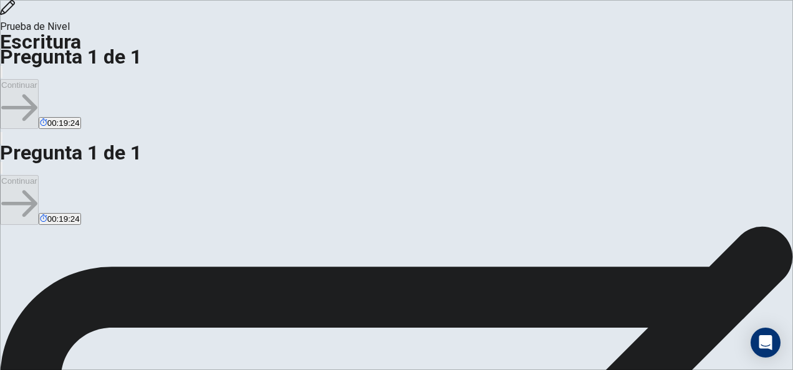
scroll to position [50, 0]
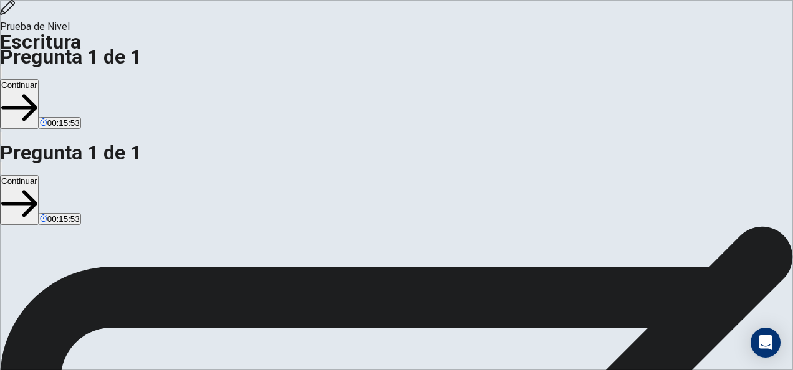
scroll to position [31, 0]
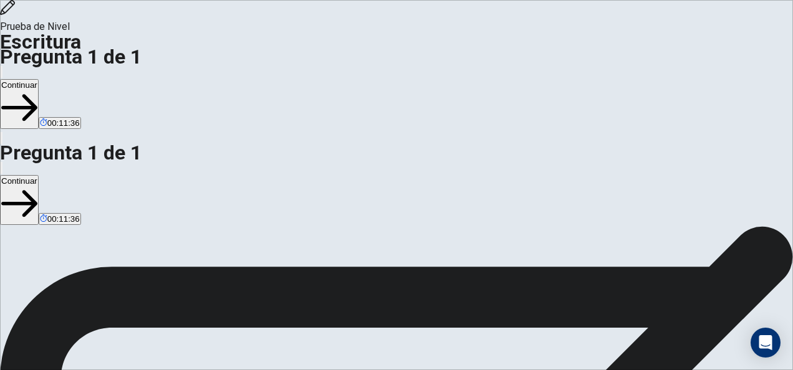
scroll to position [51, 0]
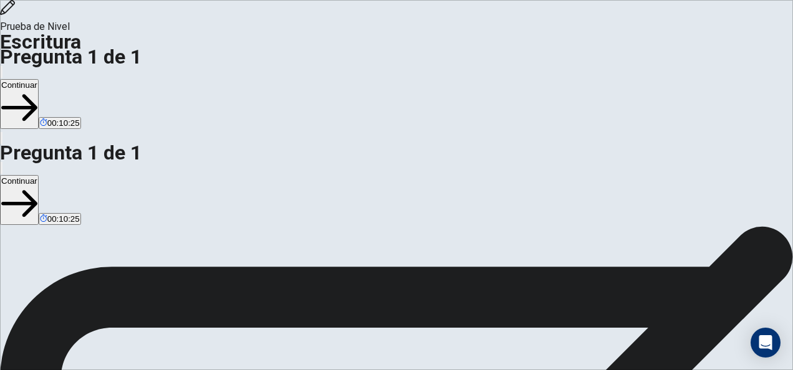
paste textarea "*"
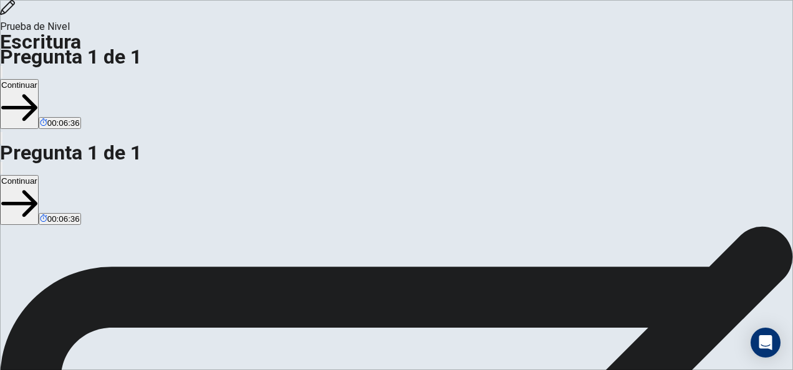
type textarea "**********"
click at [39, 175] on button "Continuar" at bounding box center [19, 200] width 39 height 50
